Goal: Information Seeking & Learning: Learn about a topic

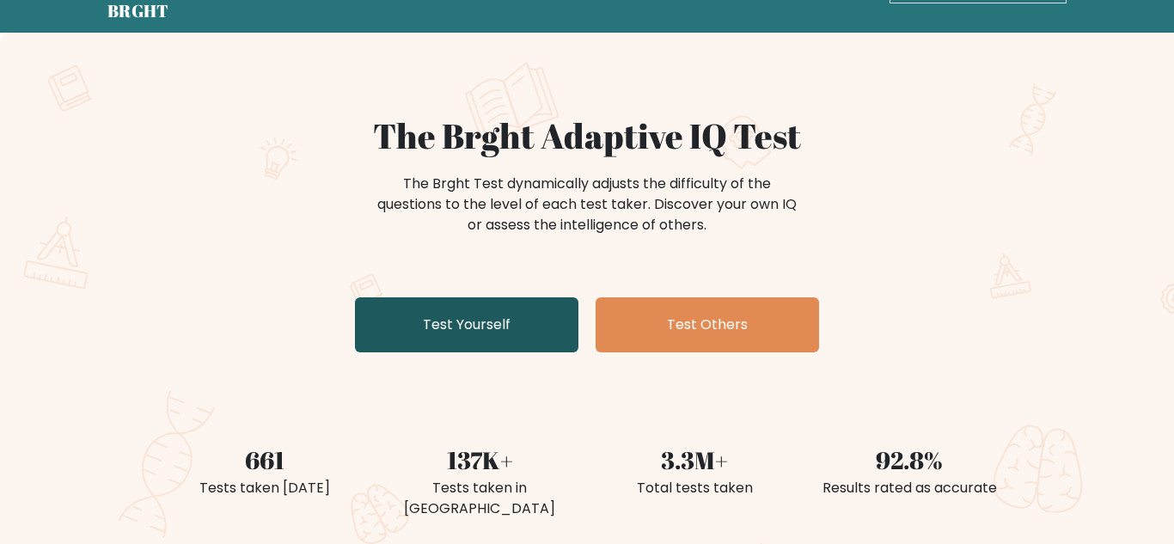
scroll to position [66, 0]
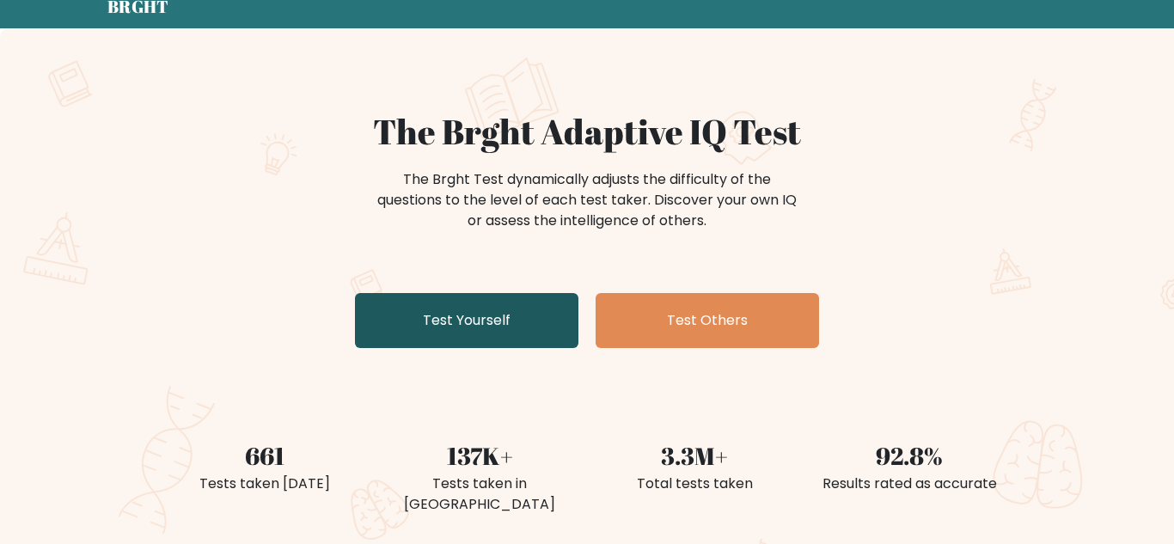
click at [504, 329] on link "Test Yourself" at bounding box center [466, 320] width 223 height 55
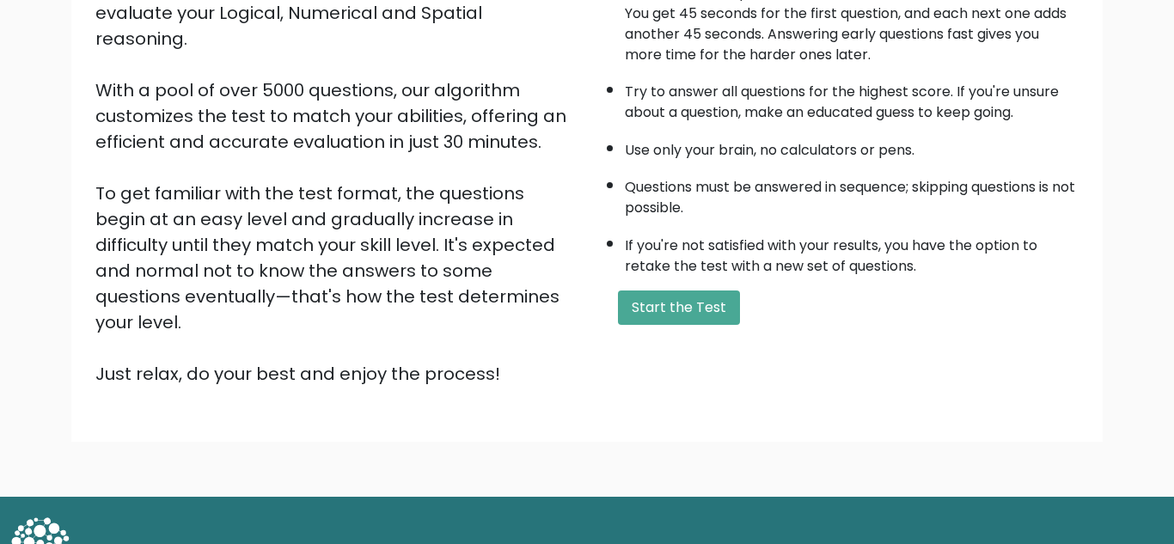
scroll to position [238, 0]
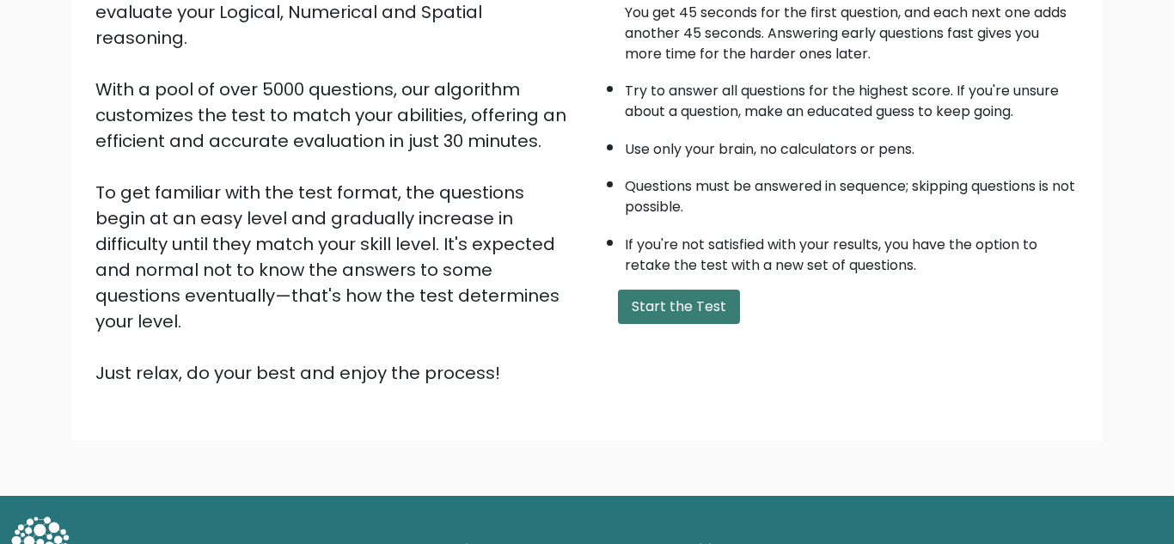
click at [670, 321] on button "Start the Test" at bounding box center [679, 307] width 122 height 34
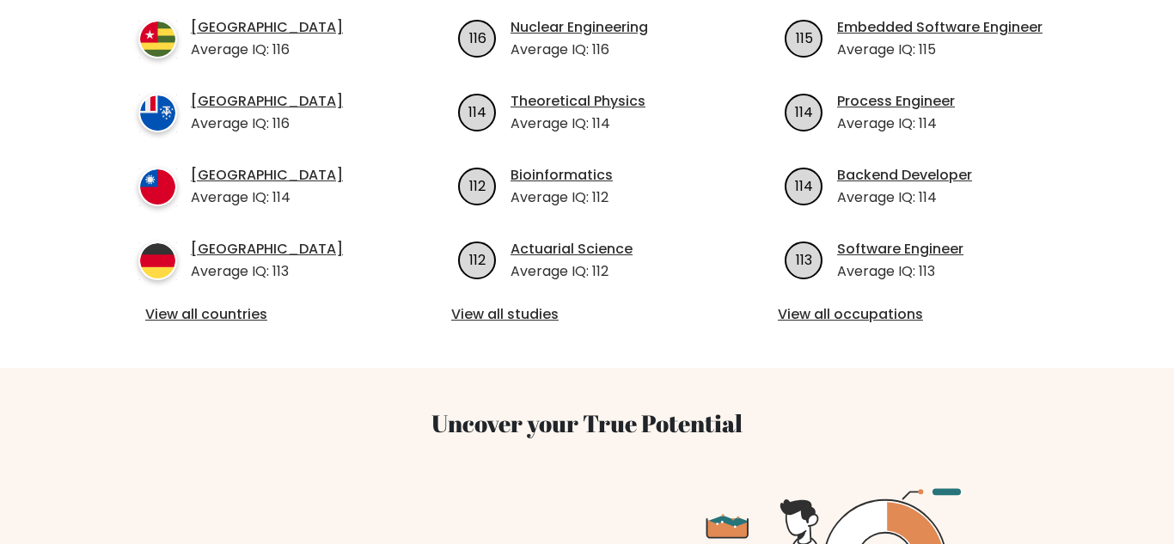
scroll to position [778, 0]
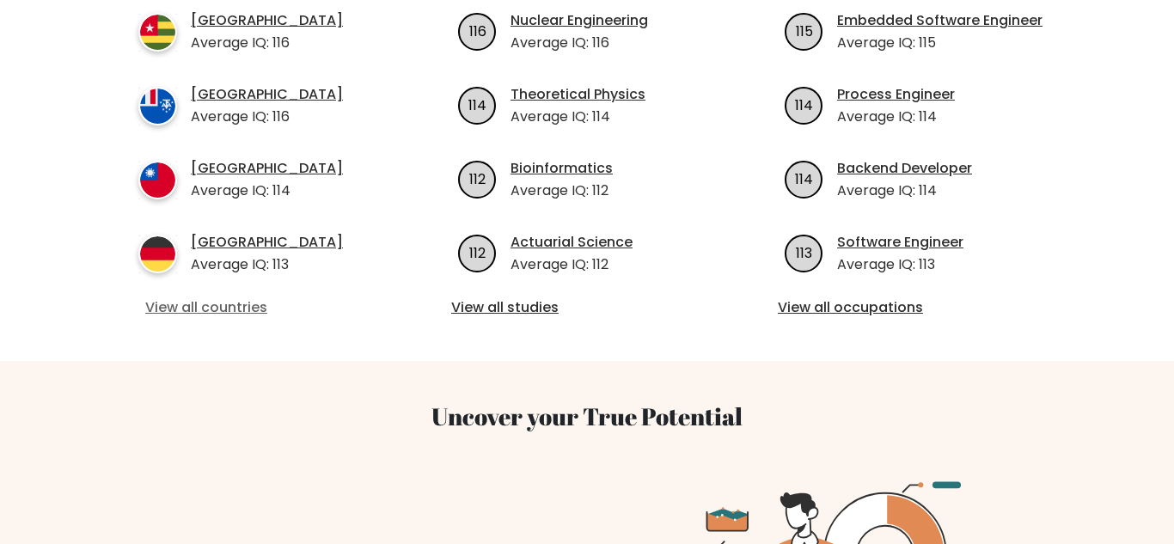
click at [236, 297] on link "View all countries" at bounding box center [260, 307] width 230 height 21
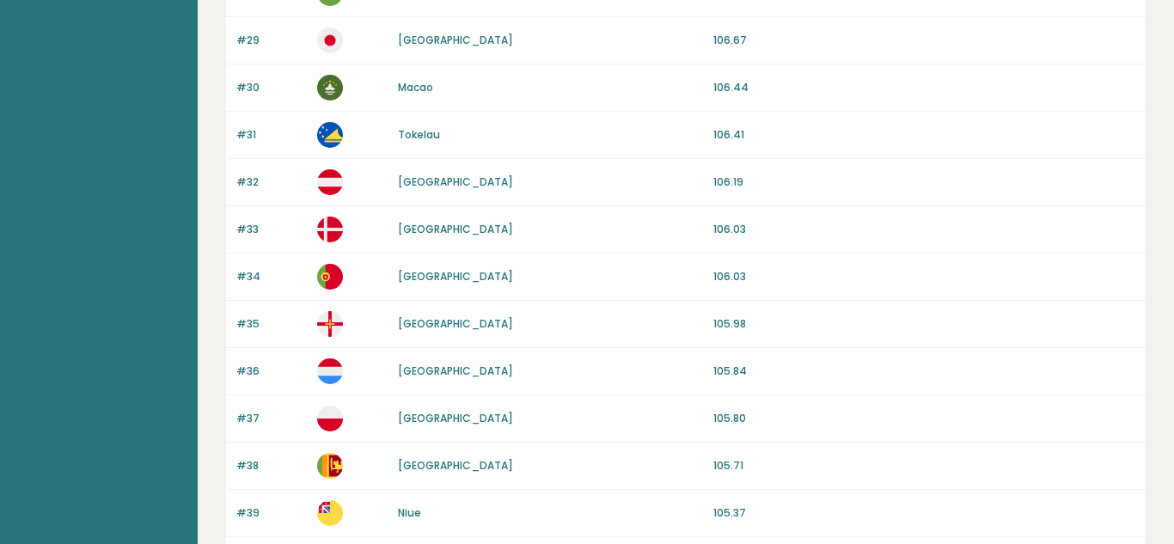
scroll to position [1688, 0]
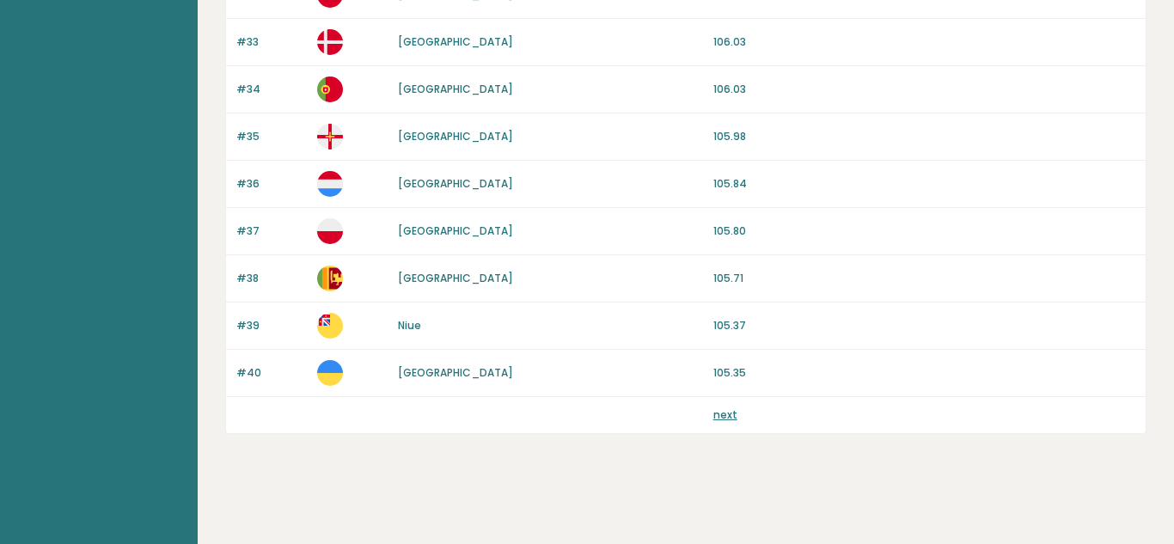
click at [726, 418] on link "next" at bounding box center [725, 414] width 24 height 15
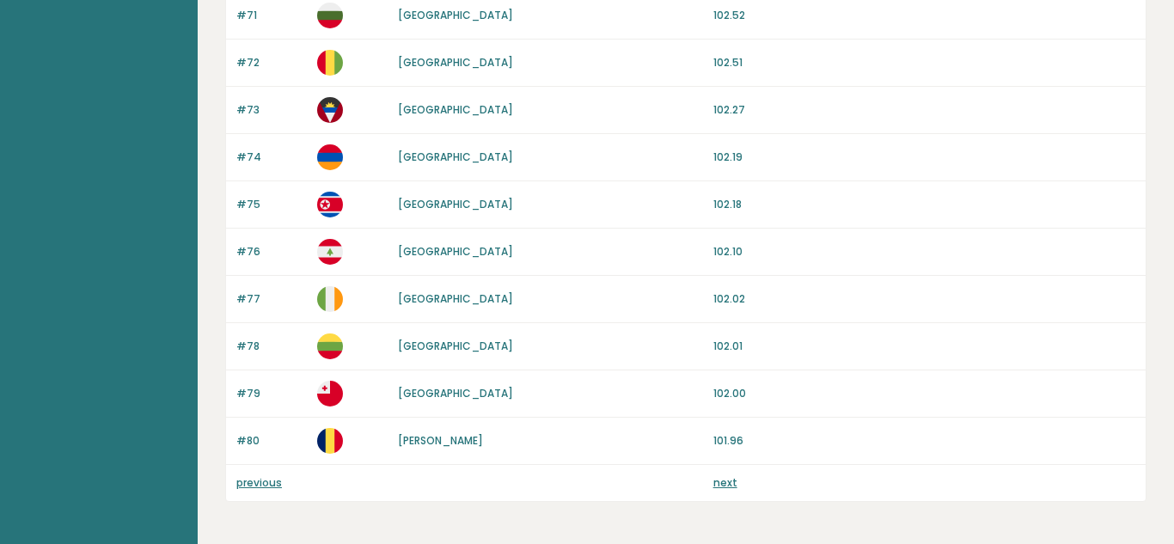
scroll to position [1688, 0]
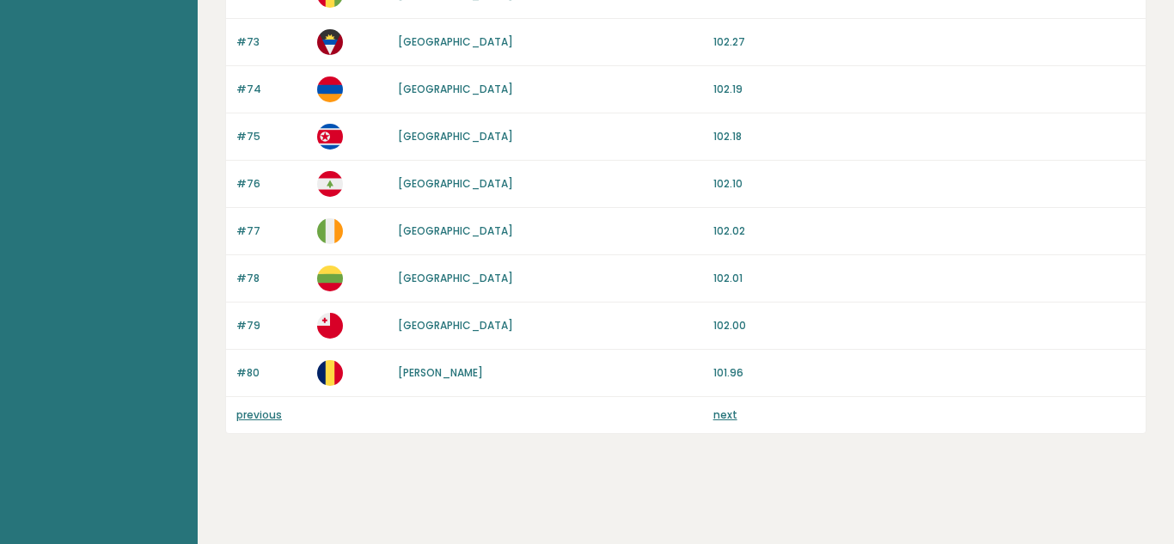
click at [717, 422] on p "next" at bounding box center [725, 414] width 24 height 15
click at [725, 410] on link "next" at bounding box center [725, 414] width 24 height 15
